Goal: Information Seeking & Learning: Find specific fact

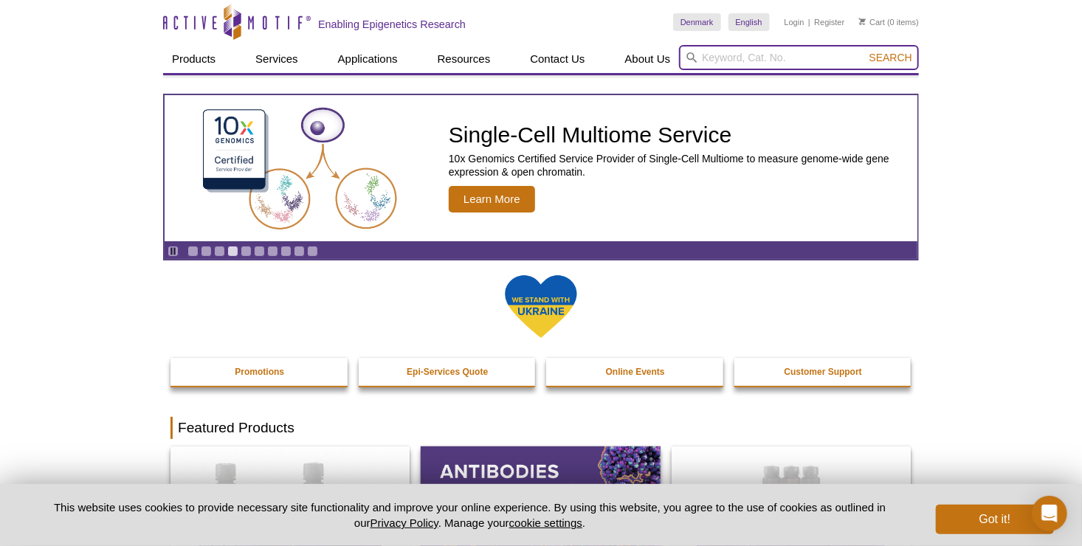
click at [701, 50] on input "search" at bounding box center [799, 57] width 240 height 25
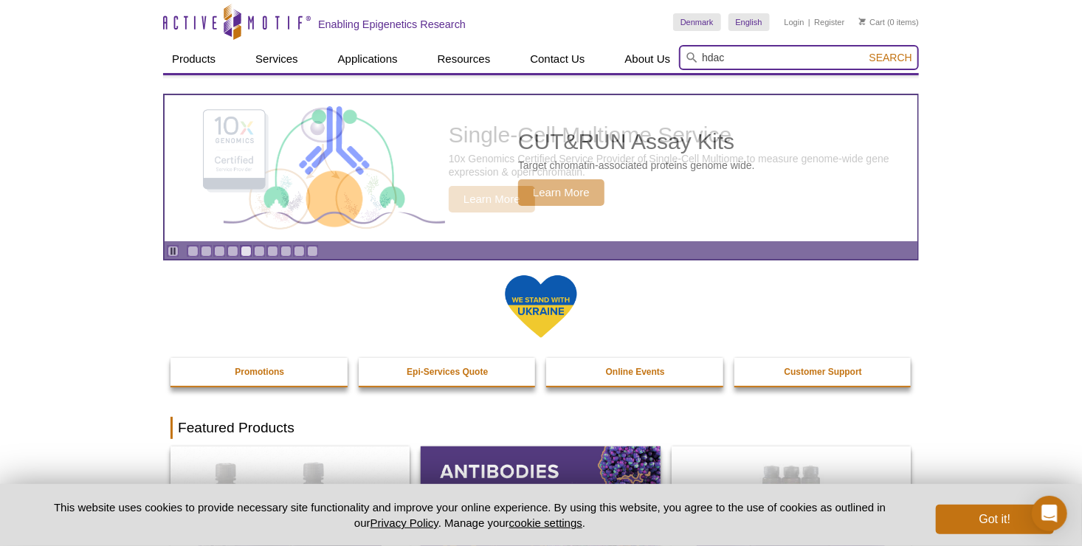
type input "hdac"
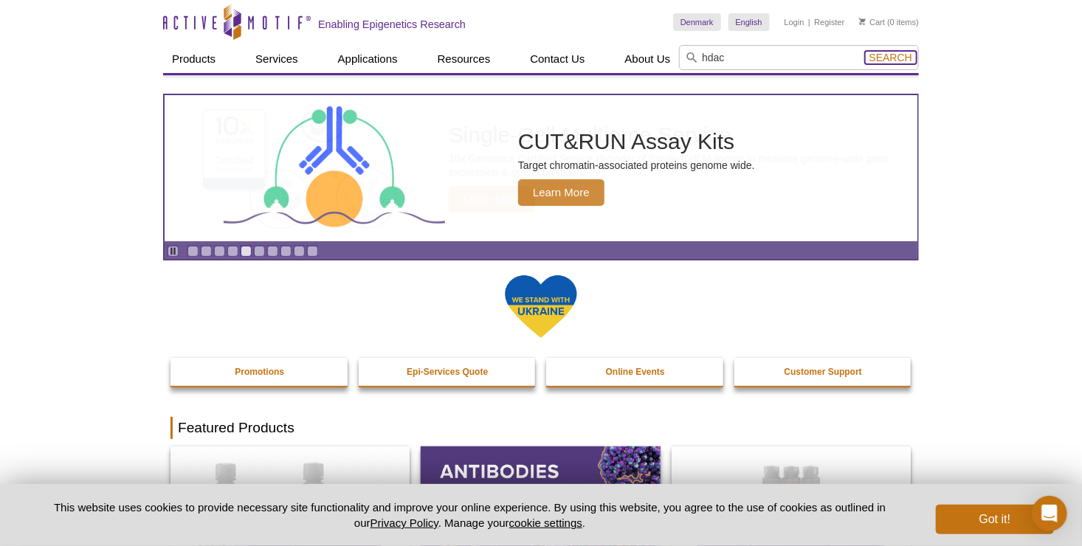
click at [899, 58] on span "Search" at bounding box center [891, 58] width 43 height 12
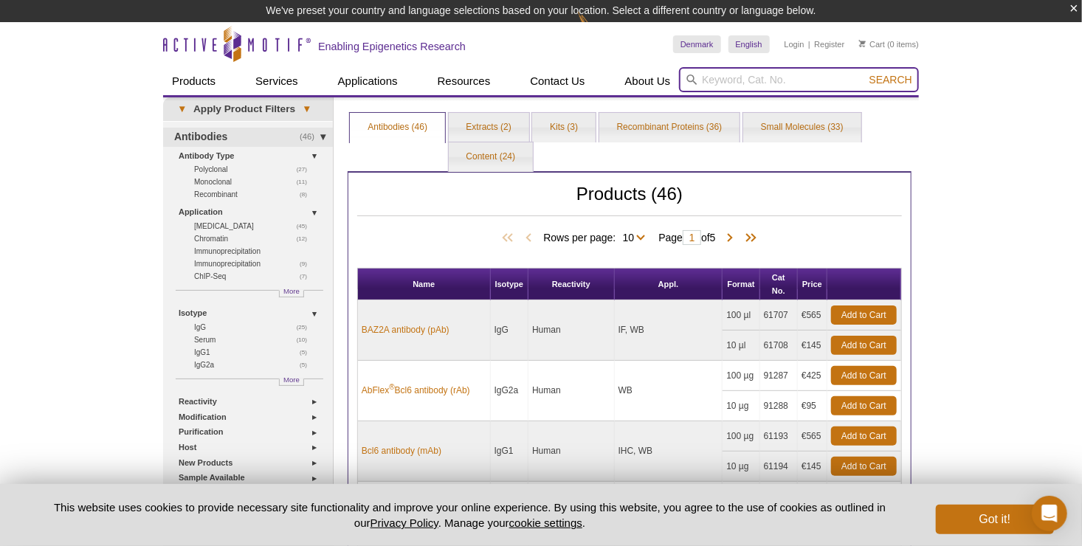
click at [741, 85] on input "search" at bounding box center [799, 79] width 240 height 25
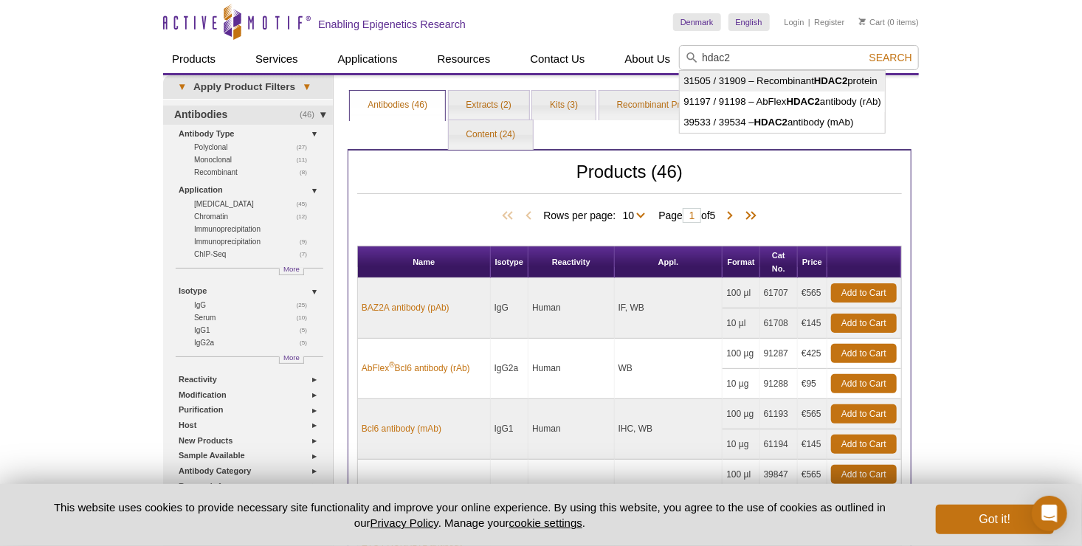
click at [818, 80] on strong "HDAC2" at bounding box center [830, 80] width 33 height 11
type input "31505 / 31909 – Recombinant HDAC2 protein"
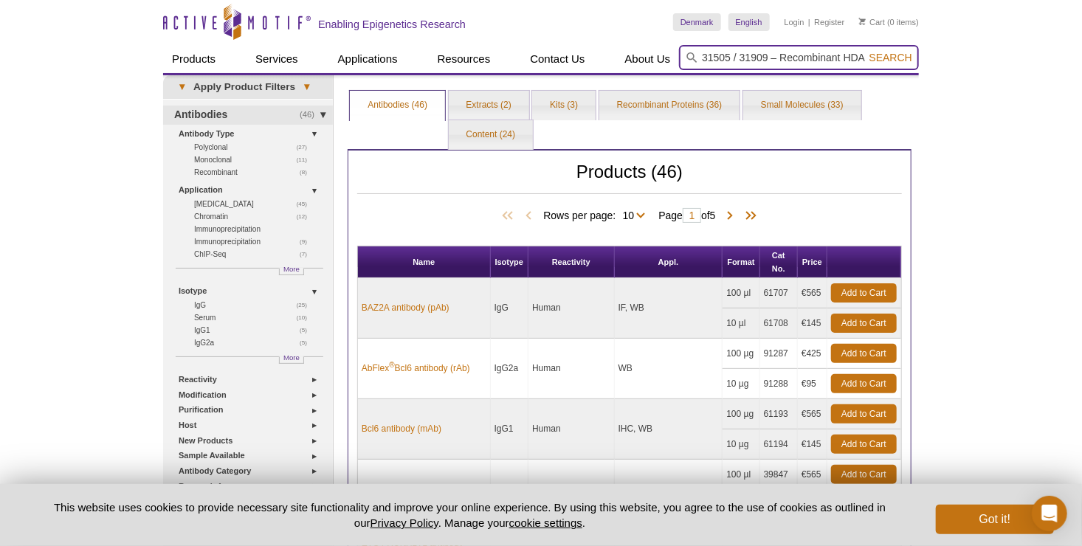
scroll to position [0, 47]
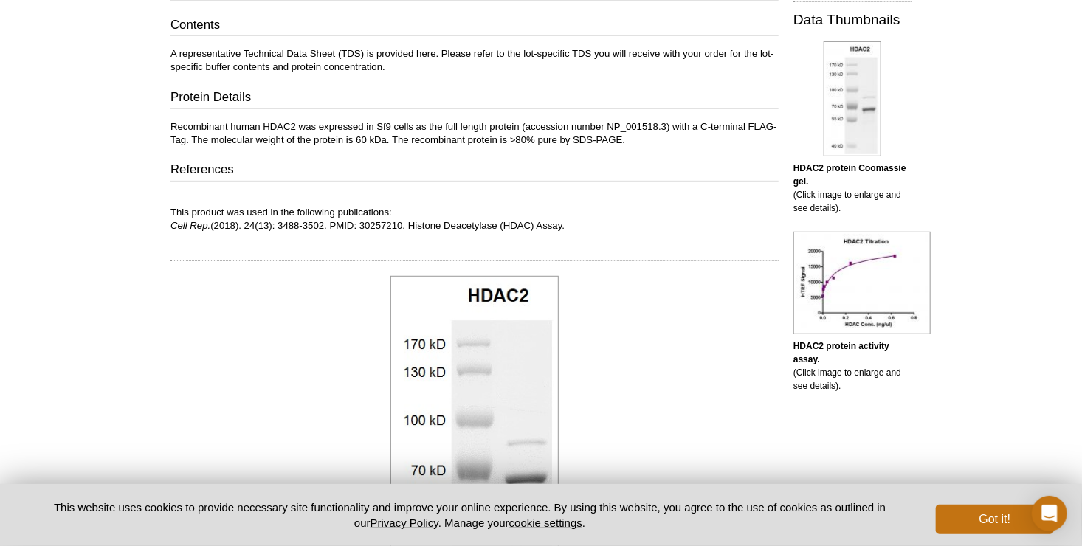
scroll to position [323, 0]
